Goal: Task Accomplishment & Management: Manage account settings

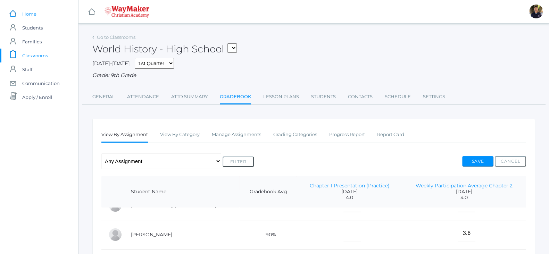
click at [28, 11] on span "Home" at bounding box center [29, 14] width 14 height 14
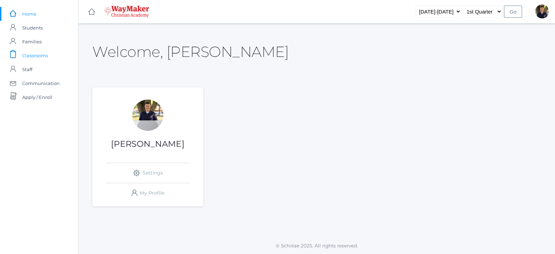
click at [26, 59] on span "Classrooms" at bounding box center [35, 56] width 26 height 14
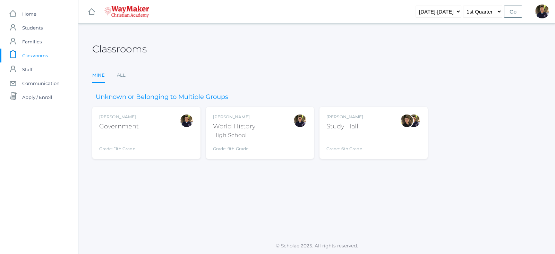
click at [41, 57] on span "Classrooms" at bounding box center [35, 56] width 26 height 14
click at [99, 76] on link "Mine" at bounding box center [98, 75] width 12 height 15
click at [35, 16] on span "Home" at bounding box center [29, 14] width 14 height 14
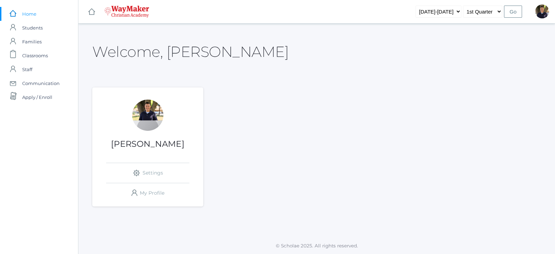
click at [127, 147] on h1 "[PERSON_NAME]" at bounding box center [147, 144] width 111 height 9
click at [35, 57] on span "Classrooms" at bounding box center [35, 56] width 26 height 14
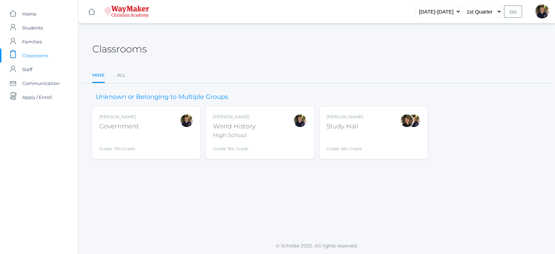
click at [137, 122] on div "Government" at bounding box center [119, 126] width 40 height 9
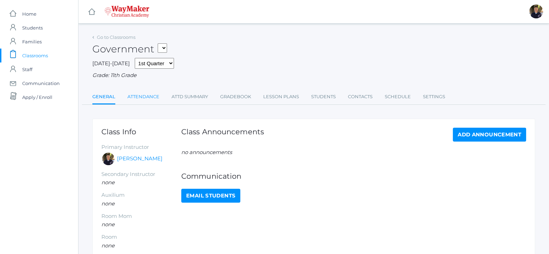
click at [139, 97] on link "Attendance" at bounding box center [143, 97] width 32 height 14
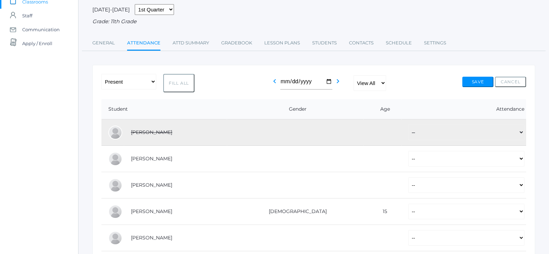
scroll to position [130, 0]
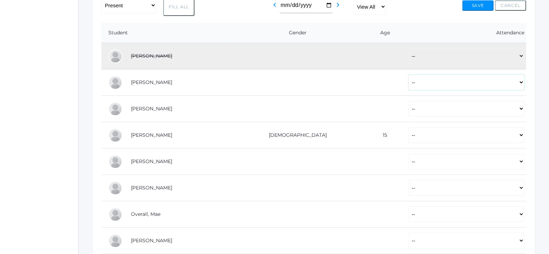
click at [520, 85] on select "-- Present Tardy Excused Tardy Unexcused Absent Excused Absent Unexcused" at bounding box center [466, 83] width 116 height 16
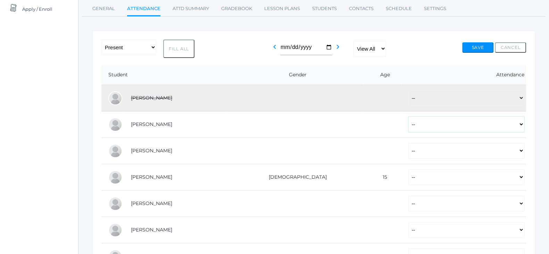
scroll to position [0, 0]
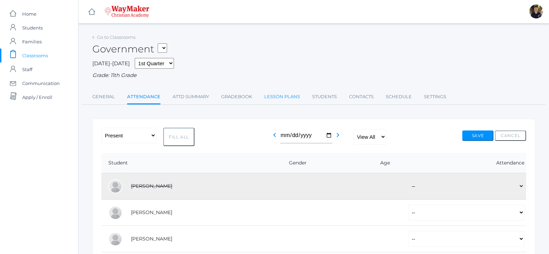
click at [276, 102] on link "Lesson Plans" at bounding box center [282, 97] width 36 height 14
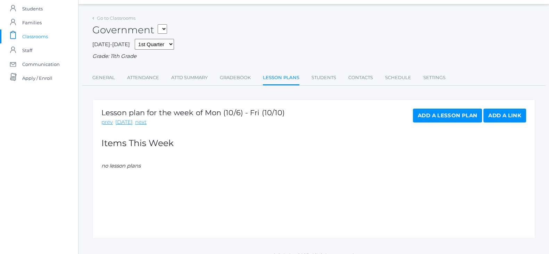
scroll to position [29, 0]
